Goal: Transaction & Acquisition: Purchase product/service

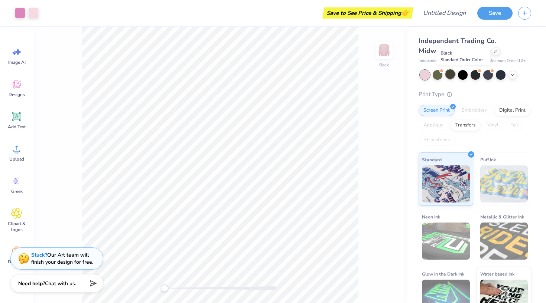
drag, startPoint x: 462, startPoint y: 75, endPoint x: 447, endPoint y: 74, distance: 14.9
click at [462, 75] on div at bounding box center [463, 75] width 10 height 10
click at [450, 74] on div at bounding box center [450, 74] width 10 height 10
click at [512, 74] on icon at bounding box center [513, 74] width 6 height 6
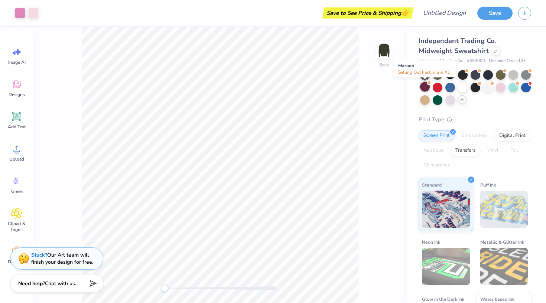
click at [426, 88] on div at bounding box center [425, 87] width 10 height 10
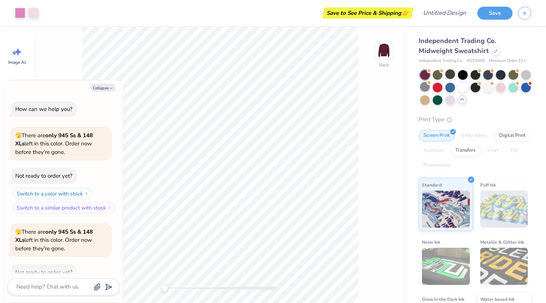
scroll to position [41, 0]
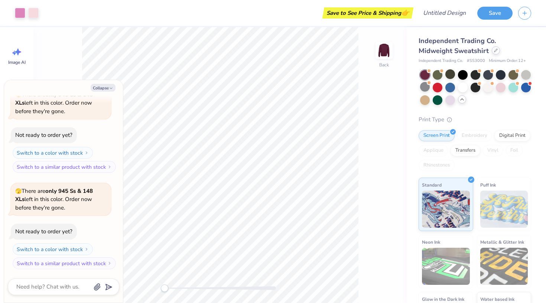
click at [492, 52] on div at bounding box center [496, 50] width 8 height 8
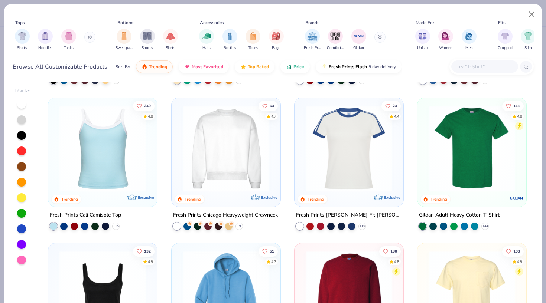
scroll to position [429, 0]
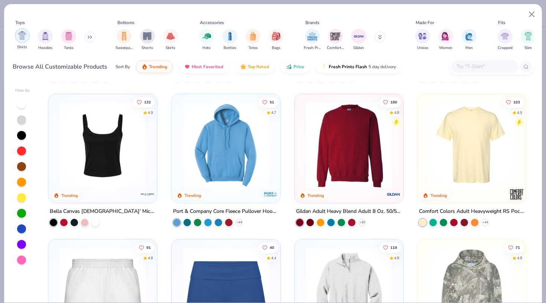
click at [26, 40] on div "filter for Shirts" at bounding box center [22, 35] width 15 height 15
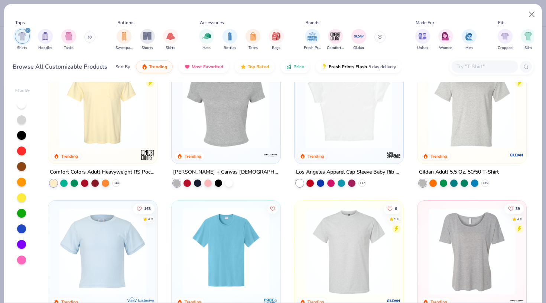
scroll to position [100, 0]
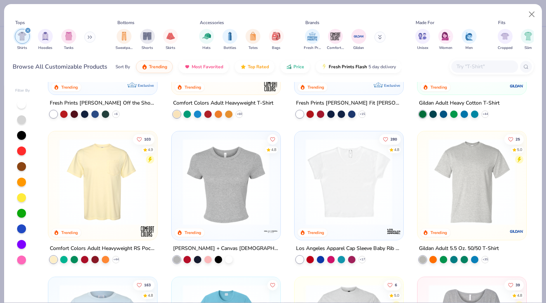
click at [218, 200] on img at bounding box center [226, 182] width 94 height 87
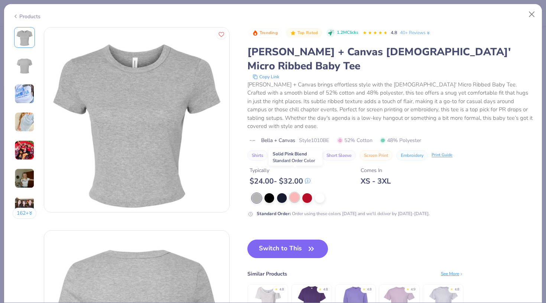
click at [295, 193] on div at bounding box center [295, 198] width 10 height 10
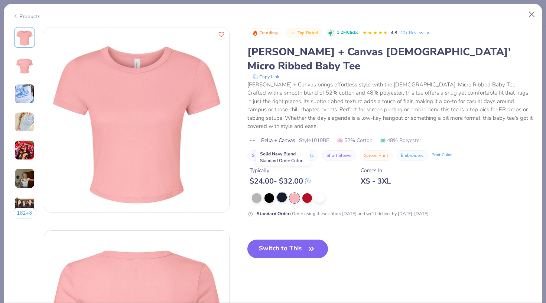
click at [280, 193] on div at bounding box center [282, 198] width 10 height 10
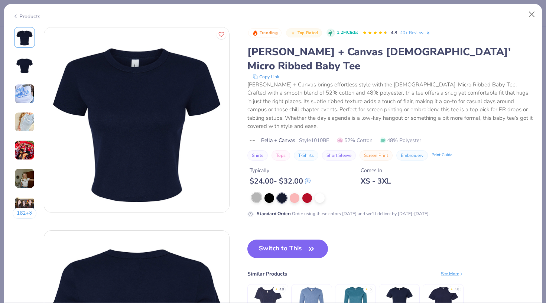
click at [258, 193] on div at bounding box center [257, 198] width 10 height 10
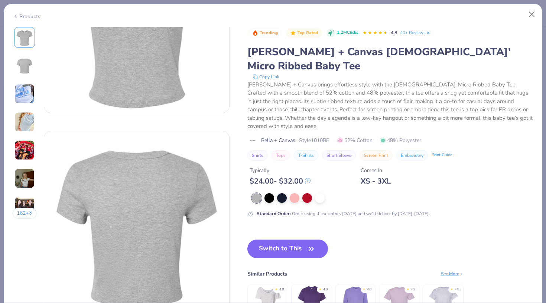
scroll to position [107, 0]
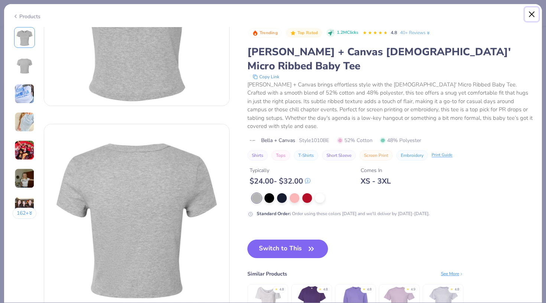
click at [532, 12] on button "Close" at bounding box center [532, 14] width 14 height 14
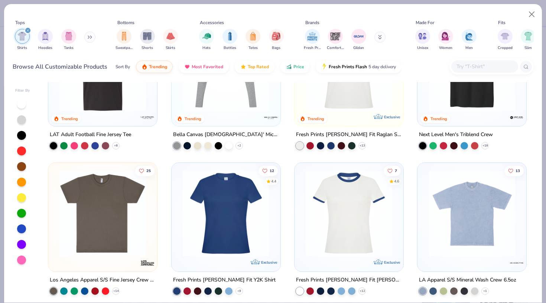
scroll to position [576, 0]
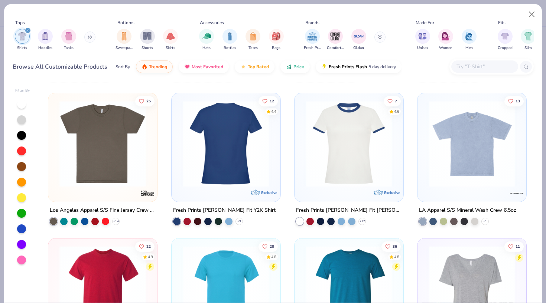
click at [210, 175] on img at bounding box center [226, 144] width 94 height 87
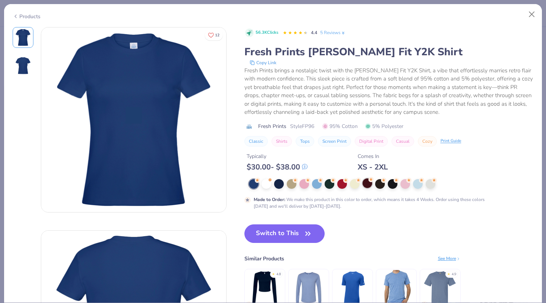
click at [365, 186] on div at bounding box center [367, 184] width 10 height 10
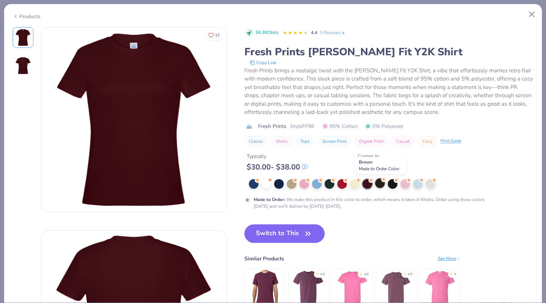
click at [379, 183] on div at bounding box center [380, 184] width 10 height 10
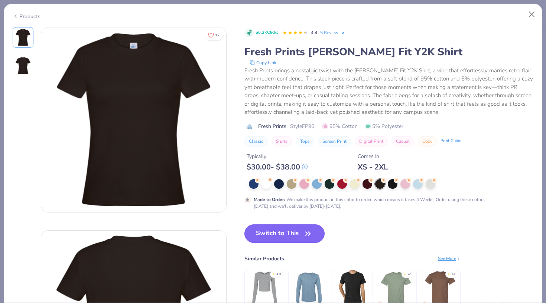
click at [259, 234] on button "Switch to This" at bounding box center [284, 234] width 81 height 19
drag, startPoint x: 279, startPoint y: 235, endPoint x: 134, endPoint y: 105, distance: 194.9
click at [279, 235] on button "Switch to This" at bounding box center [284, 234] width 81 height 19
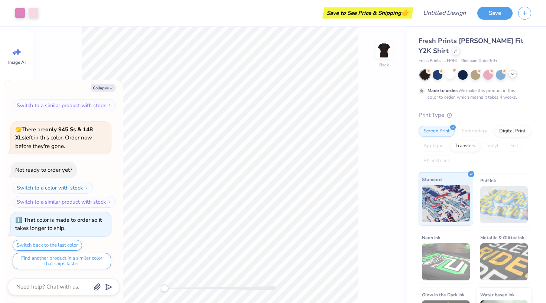
scroll to position [38, 0]
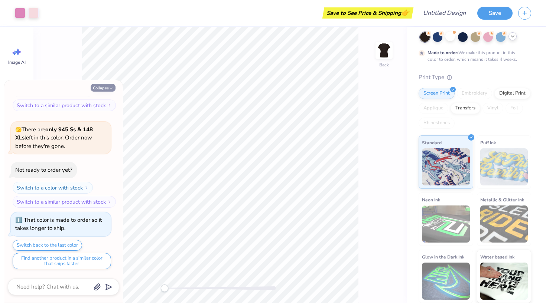
click at [108, 87] on button "Collapse" at bounding box center [103, 88] width 25 height 8
type textarea "x"
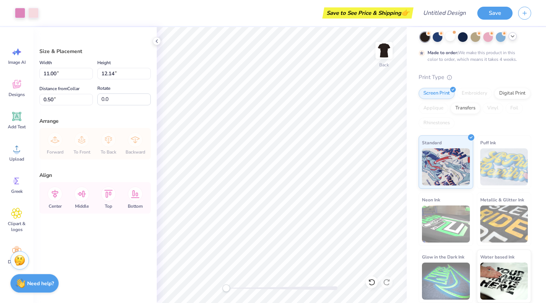
type input "9.20"
type input "10.15"
type input "2.49"
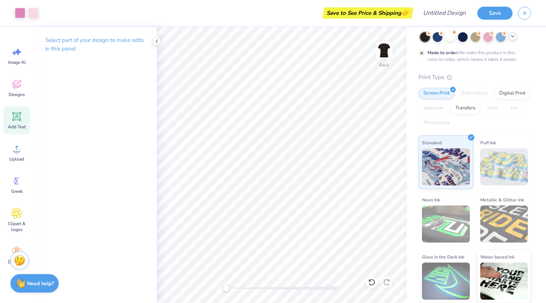
click at [15, 112] on icon at bounding box center [16, 116] width 11 height 11
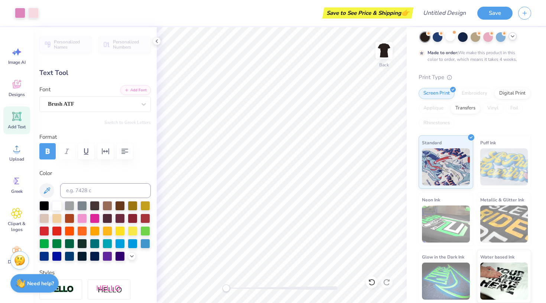
type input "5.45"
type input "1.68"
type input "9.68"
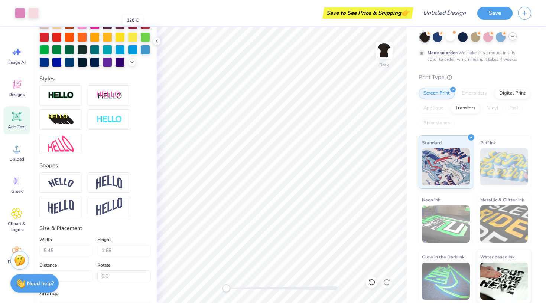
scroll to position [197, 0]
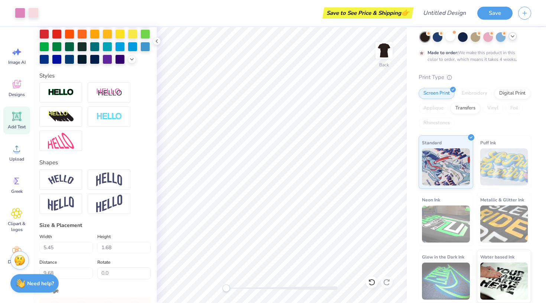
type input "5.88"
type input "2.01"
type input "1.40"
type input "2.91"
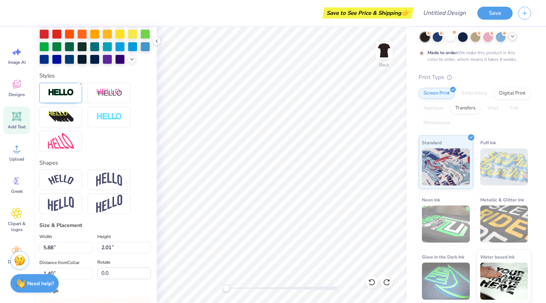
type input "2.05"
type input "5.88"
type input "2.01"
type textarea "WIB"
type input "2.91"
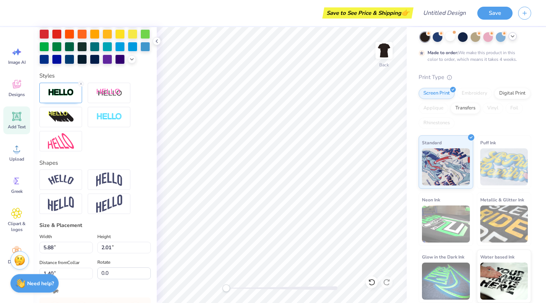
type input "2.05"
type textarea "LAUGH"
type input "3.58"
type input "2.01"
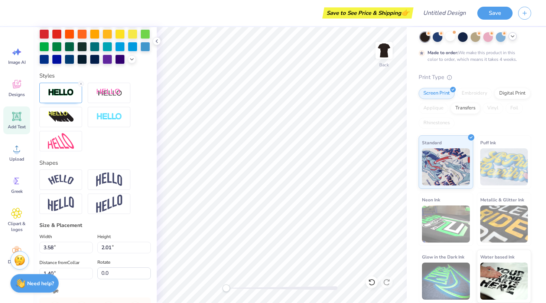
type input "3.35"
type input "1.68"
type input "8.63"
type textarea "L"
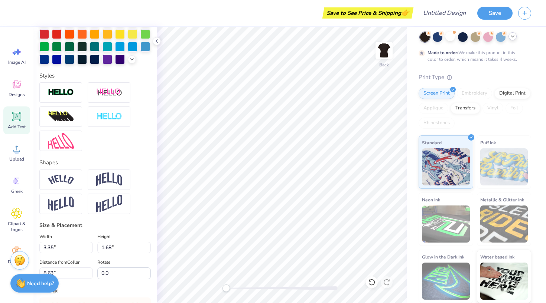
type textarea "l"
type textarea "LOVE"
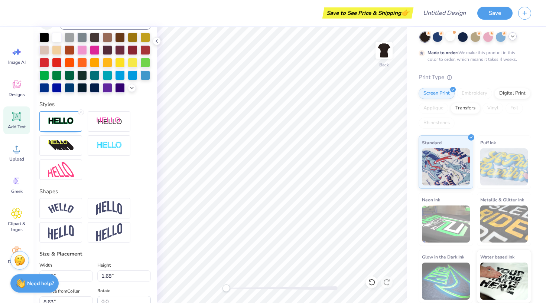
type input "3.58"
type input "2.01"
type input "1.40"
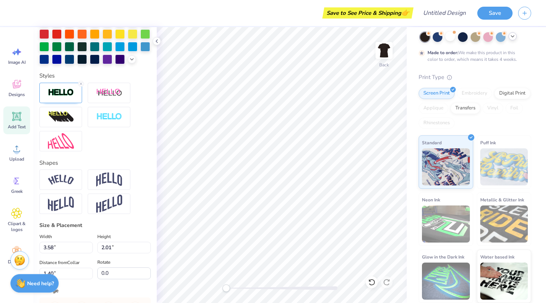
type input "5.78"
type input "2.06"
type input "1.39"
type input "5.15"
type input "1.56"
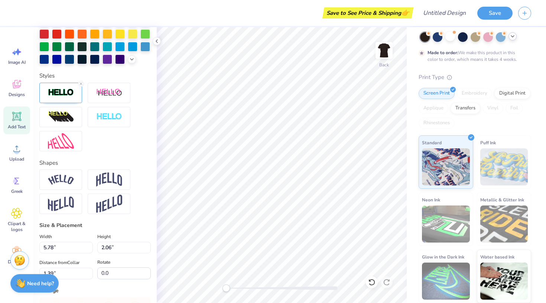
type input "8.60"
type input "4.07"
type input "0.34"
type input "11.21"
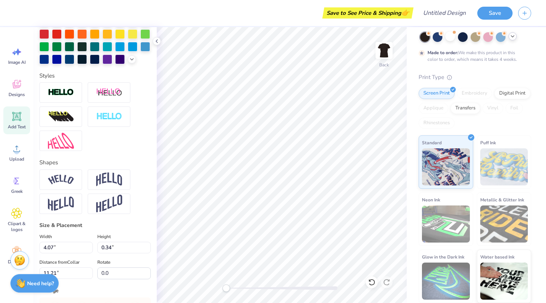
scroll to position [0, 0]
type textarea "2"
type textarea "est. 2022"
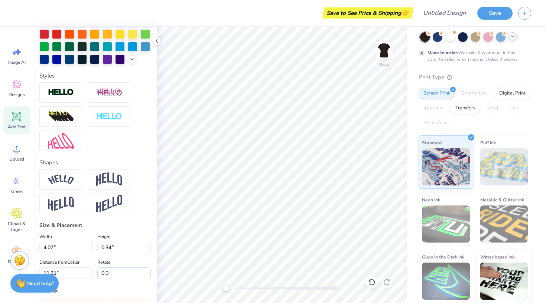
type input "11.15"
type textarea "2"
type textarea "est. 2022"
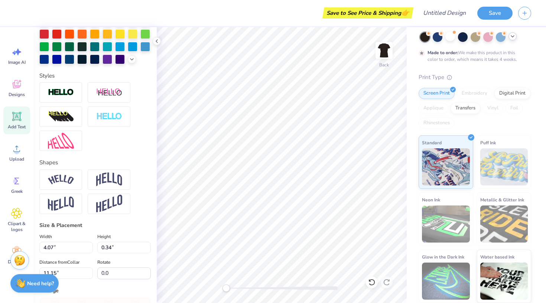
scroll to position [0, 1]
type input "3.58"
type input "2.01"
type input "1.39"
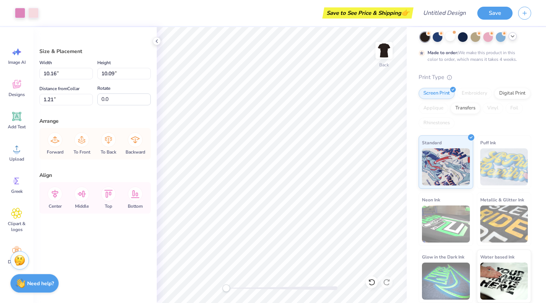
type input "1.39"
type input "2.01"
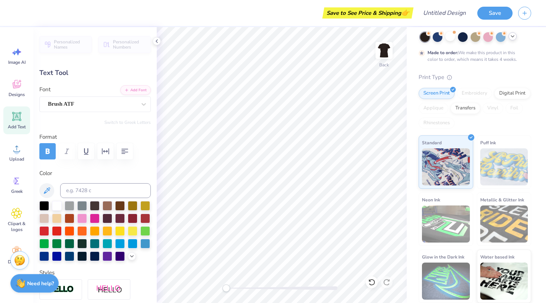
type textarea "love"
type input "3.58"
type input "2.01"
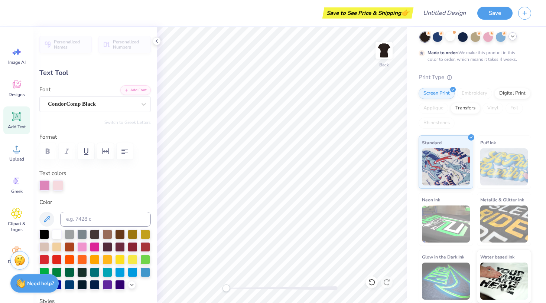
scroll to position [0, 0]
type textarea "WOMEN"
type input "5.78"
type input "2.06"
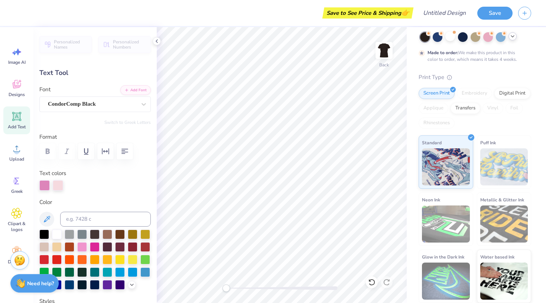
type textarea "IN"
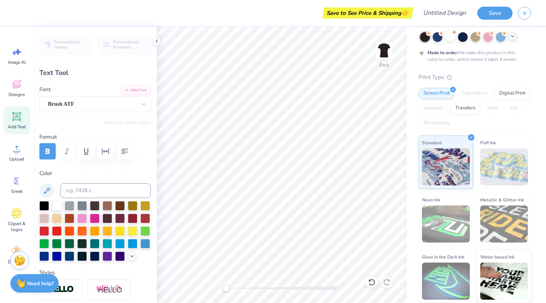
type input "2.68"
type input "1.31"
type input "9.66"
type textarea "business"
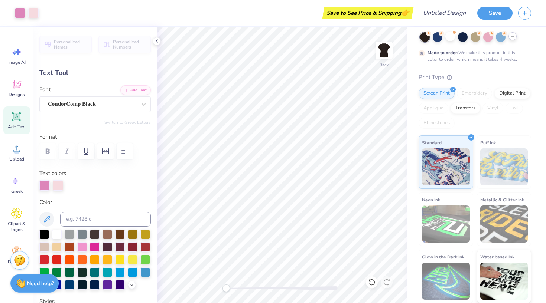
type input "6.74"
type input "2.06"
type input "1.97"
type input "5.82"
type input "1.41"
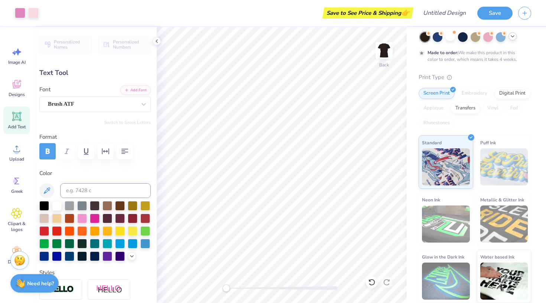
type input "10.67"
type input "1.89"
type input "0.30"
type input "11.78"
type input "5.82"
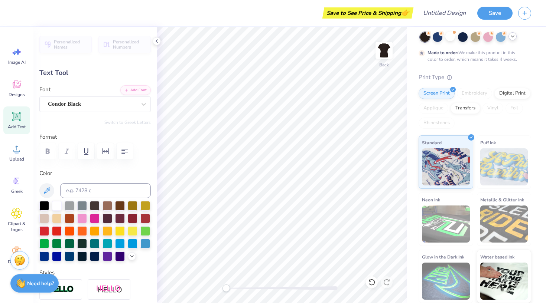
type input "1.41"
type input "10.37"
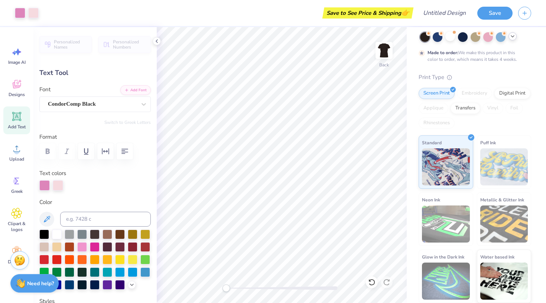
type input "6.74"
type input "2.06"
type input "1.97"
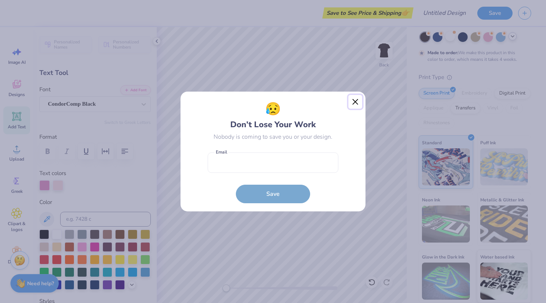
click at [353, 101] on button "Close" at bounding box center [355, 102] width 14 height 14
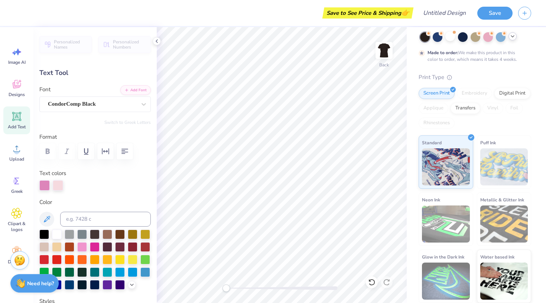
type input "1.72"
type input "2.01"
type input "1.99"
type input "5.82"
type input "1.41"
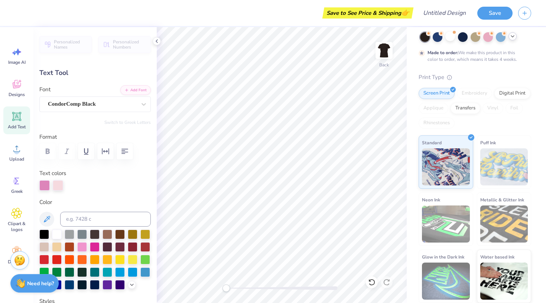
type input "10.71"
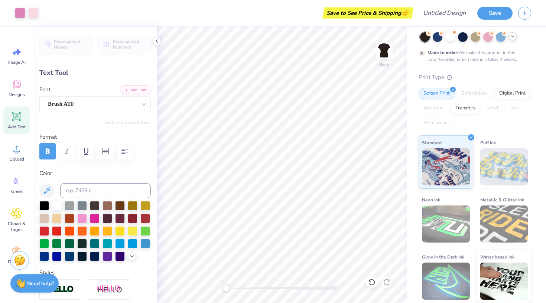
type input "1.89"
type input "0.30"
type input "12.53"
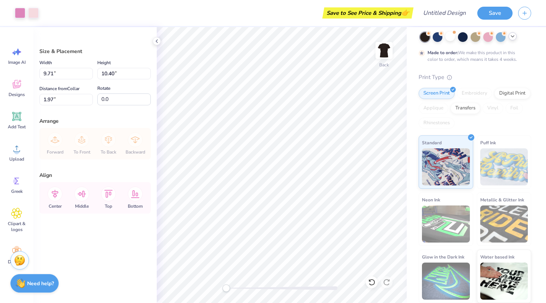
type input "2.01"
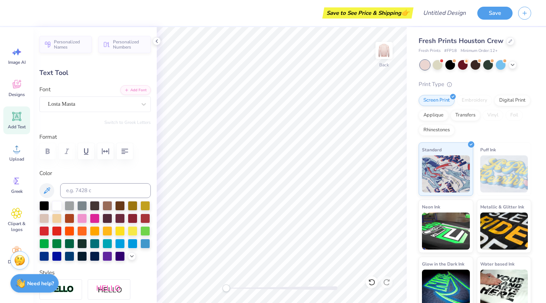
scroll to position [0, 0]
type textarea "Women In Business"
click at [123, 153] on icon "button" at bounding box center [124, 151] width 9 height 9
type input "6.16"
type input "2.53"
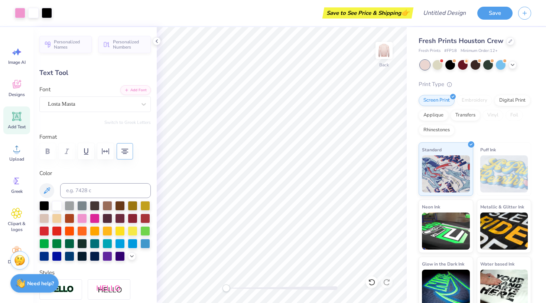
type input "5.18"
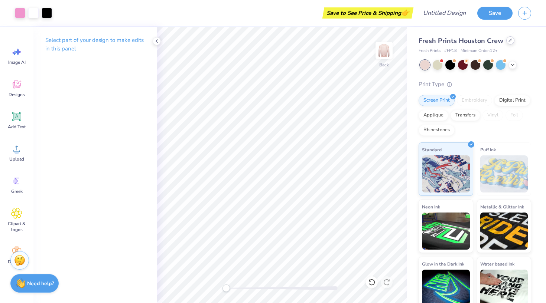
click at [511, 42] on icon at bounding box center [510, 41] width 4 height 4
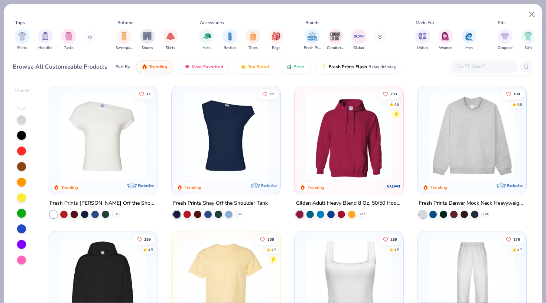
click at [219, 157] on img at bounding box center [226, 137] width 94 height 87
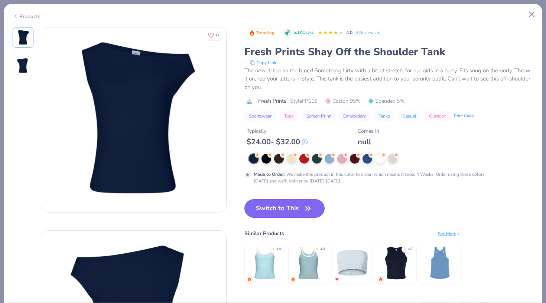
click at [269, 208] on button "Switch to This" at bounding box center [284, 208] width 81 height 19
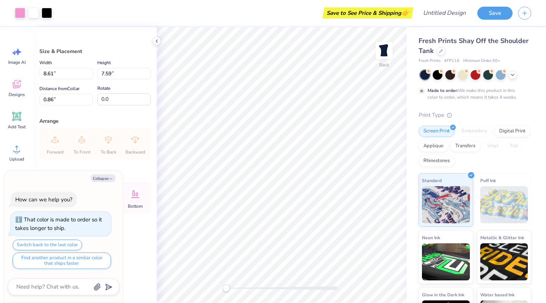
type textarea "x"
type input "1.83"
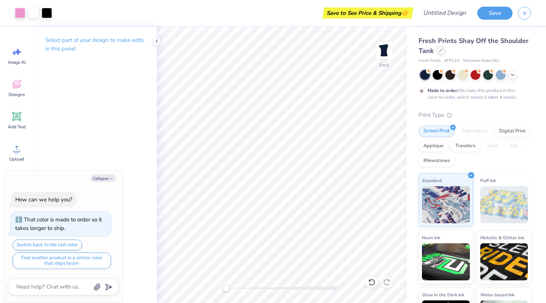
click at [439, 52] on icon at bounding box center [440, 50] width 3 height 3
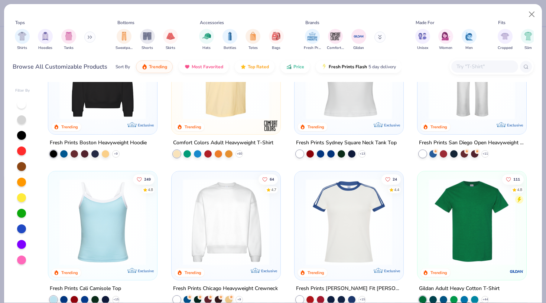
scroll to position [292, 0]
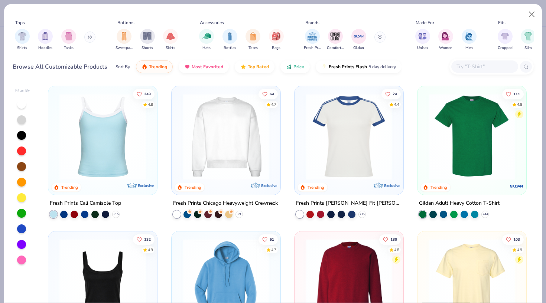
click at [346, 166] on img at bounding box center [349, 136] width 94 height 87
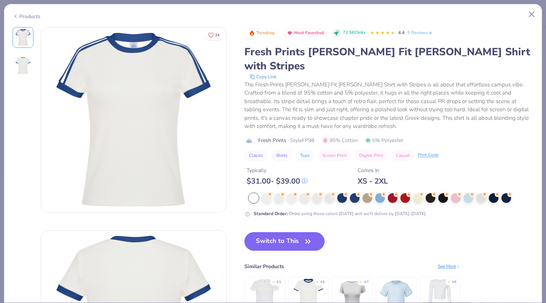
drag, startPoint x: 281, startPoint y: 228, endPoint x: 372, endPoint y: 128, distance: 135.6
click at [281, 232] on button "Switch to This" at bounding box center [284, 241] width 81 height 19
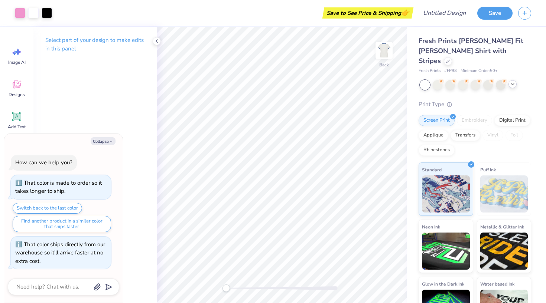
click at [513, 81] on icon at bounding box center [513, 84] width 6 height 6
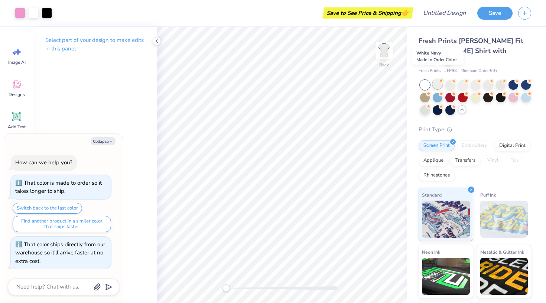
click at [439, 79] on div at bounding box center [438, 84] width 10 height 10
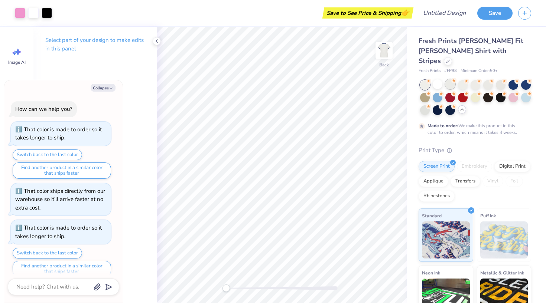
scroll to position [8, 0]
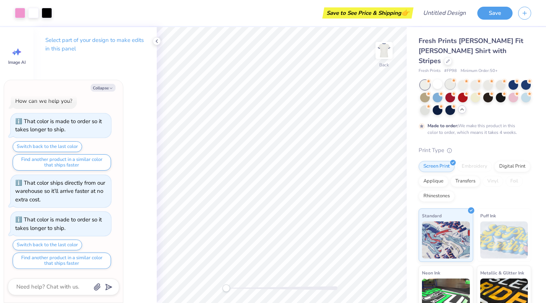
click at [451, 79] on div at bounding box center [450, 84] width 10 height 10
click at [463, 79] on div at bounding box center [463, 84] width 10 height 10
click at [478, 79] on div at bounding box center [476, 84] width 10 height 10
click at [492, 79] on div at bounding box center [488, 84] width 10 height 10
click at [508, 79] on div at bounding box center [513, 84] width 10 height 10
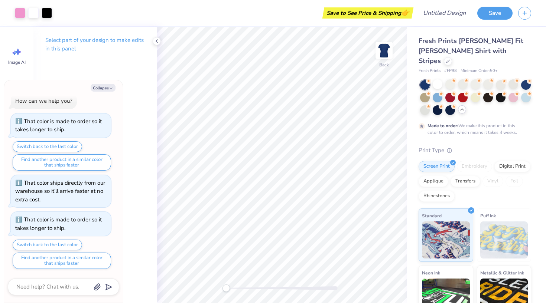
click at [535, 74] on div "Fresh Prints Simone Slim Fit Ringer Shirt with Stripes Fresh Prints # FP98 Mini…" at bounding box center [476, 201] width 139 height 349
click at [422, 92] on div at bounding box center [425, 97] width 10 height 10
click at [519, 80] on div at bounding box center [475, 97] width 111 height 35
click at [523, 79] on div at bounding box center [526, 84] width 10 height 10
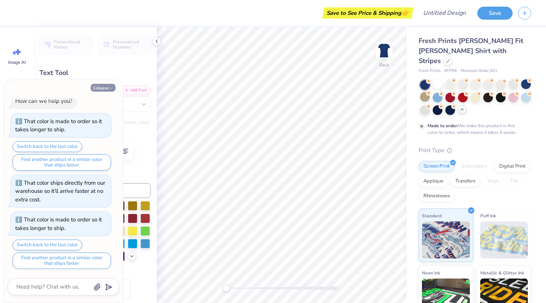
click at [107, 86] on button "Collapse" at bounding box center [103, 88] width 25 height 8
type textarea "x"
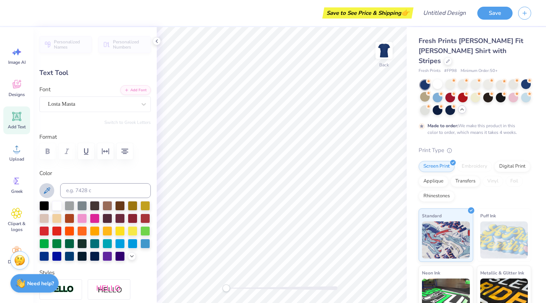
click at [51, 189] on icon at bounding box center [46, 190] width 9 height 9
click at [47, 191] on icon at bounding box center [47, 191] width 6 height 6
click at [48, 189] on icon at bounding box center [47, 191] width 6 height 6
type input "3.50"
click at [51, 193] on icon at bounding box center [46, 190] width 9 height 9
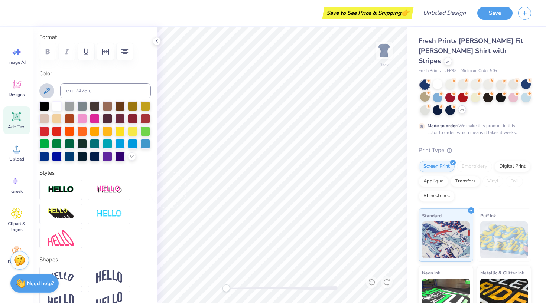
scroll to position [83, 0]
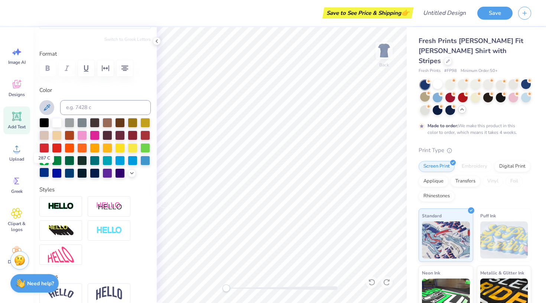
click at [44, 173] on div at bounding box center [44, 173] width 10 height 10
